Goal: Check status

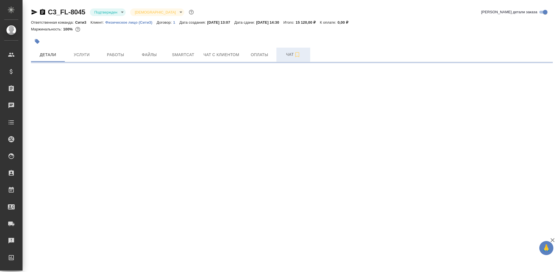
select select "RU"
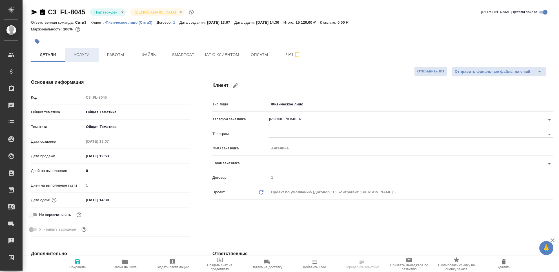
type textarea "x"
type input "Юридический"
click at [76, 60] on button "Услуги" at bounding box center [82, 55] width 34 height 14
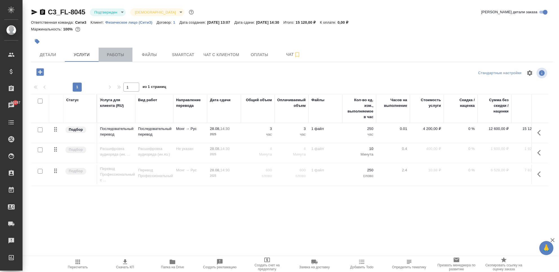
click at [107, 60] on button "Работы" at bounding box center [116, 55] width 34 height 14
